Goal: Navigation & Orientation: Find specific page/section

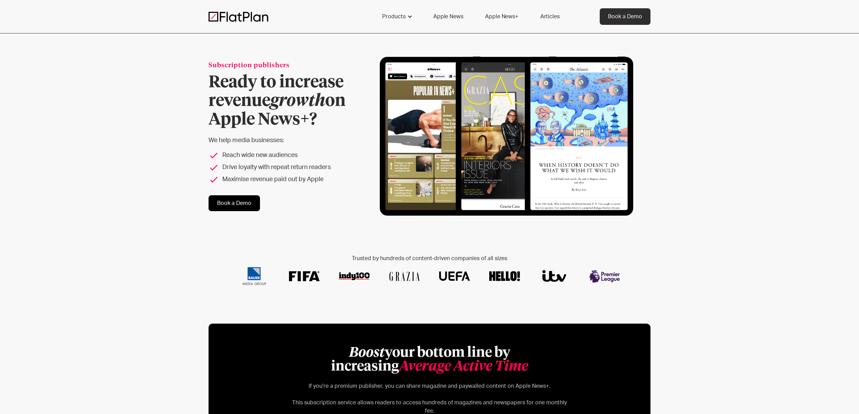
drag, startPoint x: 476, startPoint y: 156, endPoint x: 496, endPoint y: 24, distance: 133.5
click at [503, 9] on link "Apple News+" at bounding box center [501, 16] width 49 height 17
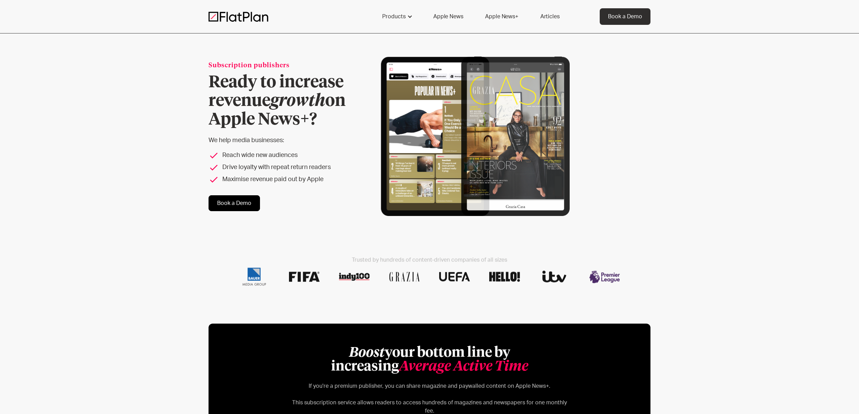
click at [506, 25] on div "Products capabilities No-code delivery Growth drivers Scalability Content guida…" at bounding box center [429, 16] width 859 height 33
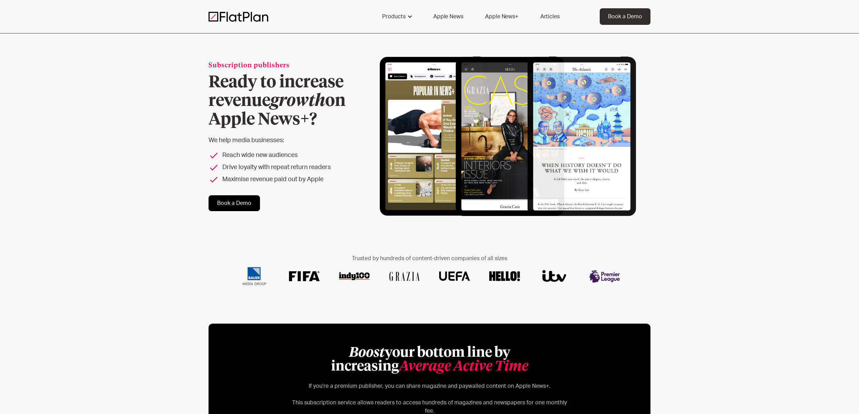
click at [498, 12] on link "Apple News+" at bounding box center [501, 16] width 49 height 17
